Goal: Information Seeking & Learning: Learn about a topic

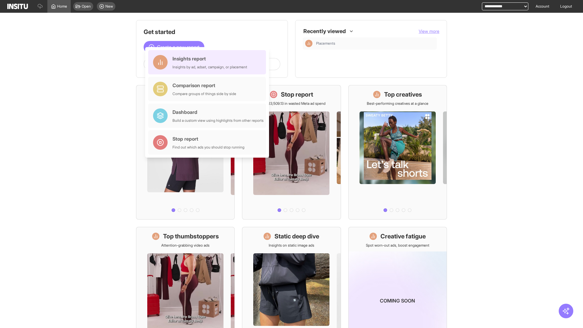
click at [208, 62] on div "Insights report Insights by ad, adset, campaign, or placement" at bounding box center [209, 62] width 75 height 15
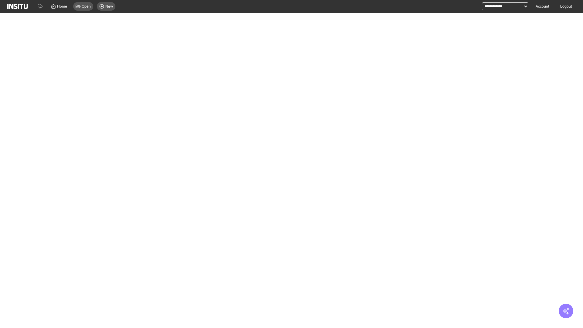
select select "**"
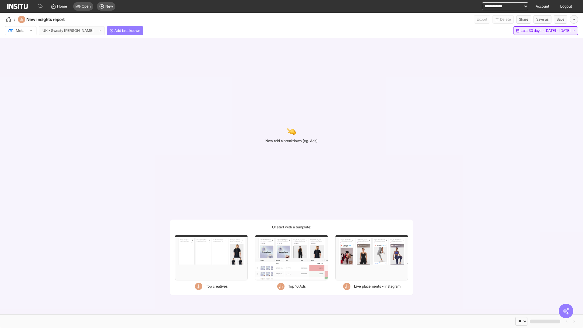
click at [533, 31] on span "Last 30 days - [DATE] - [DATE]" at bounding box center [545, 30] width 50 height 5
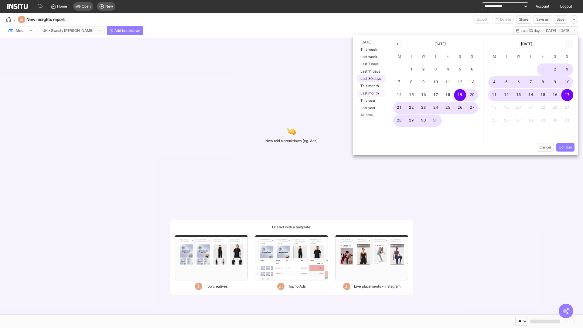
click at [370, 93] on button "Last month" at bounding box center [371, 93] width 28 height 7
